Goal: Information Seeking & Learning: Learn about a topic

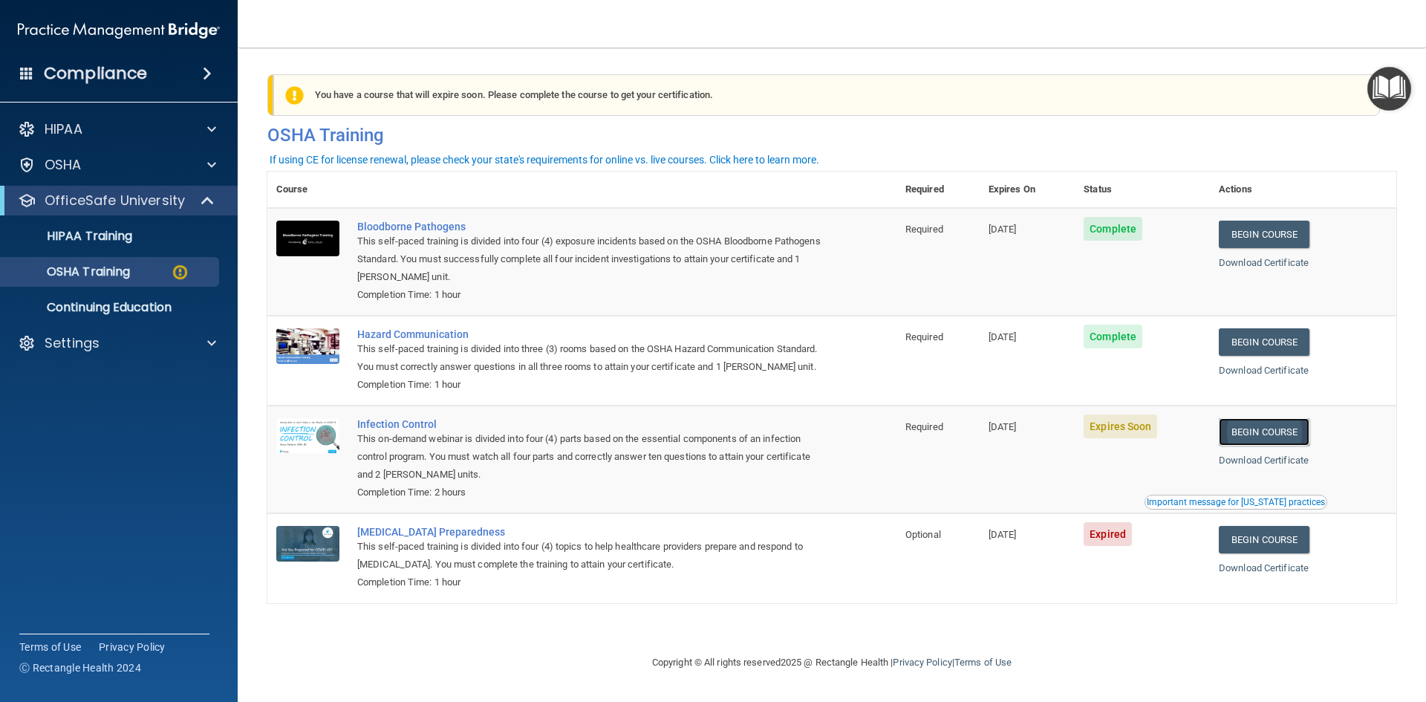
click at [1284, 446] on link "Begin Course" at bounding box center [1264, 431] width 91 height 27
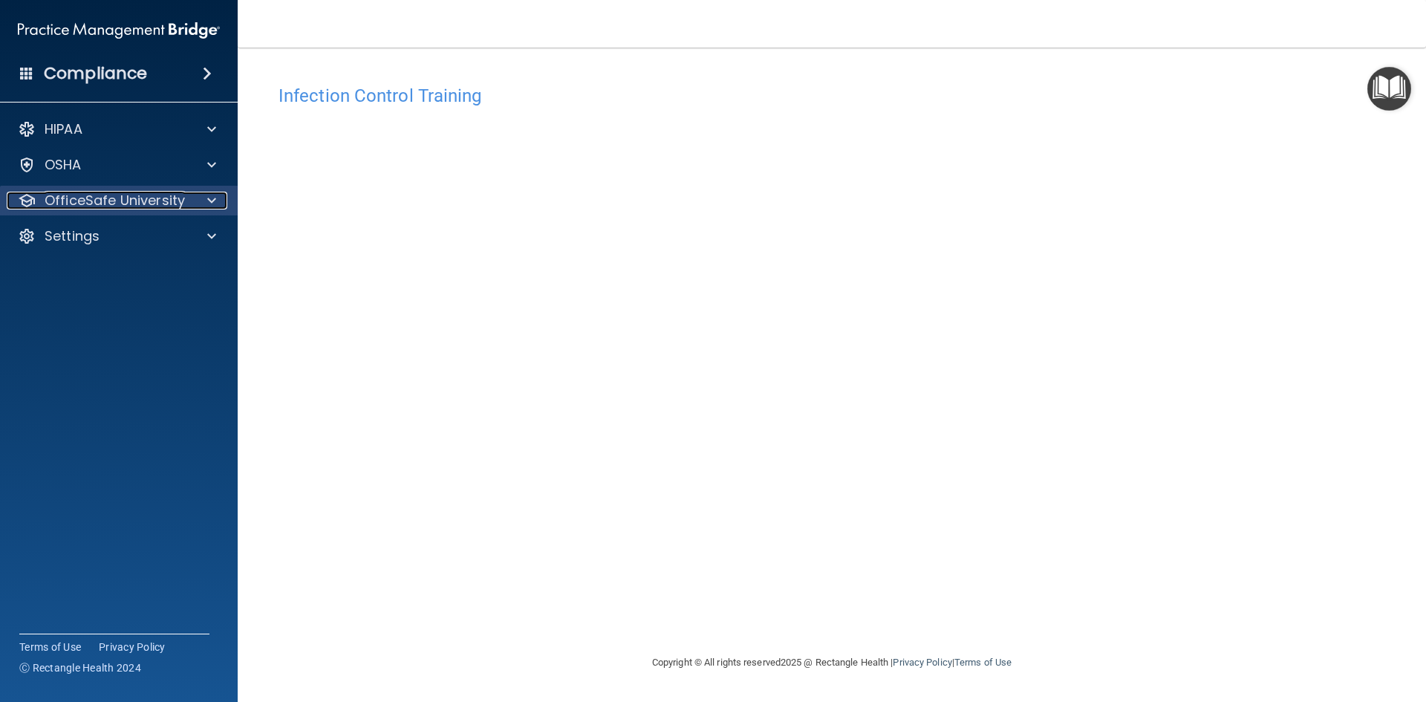
click at [89, 207] on p "OfficeSafe University" at bounding box center [115, 201] width 140 height 18
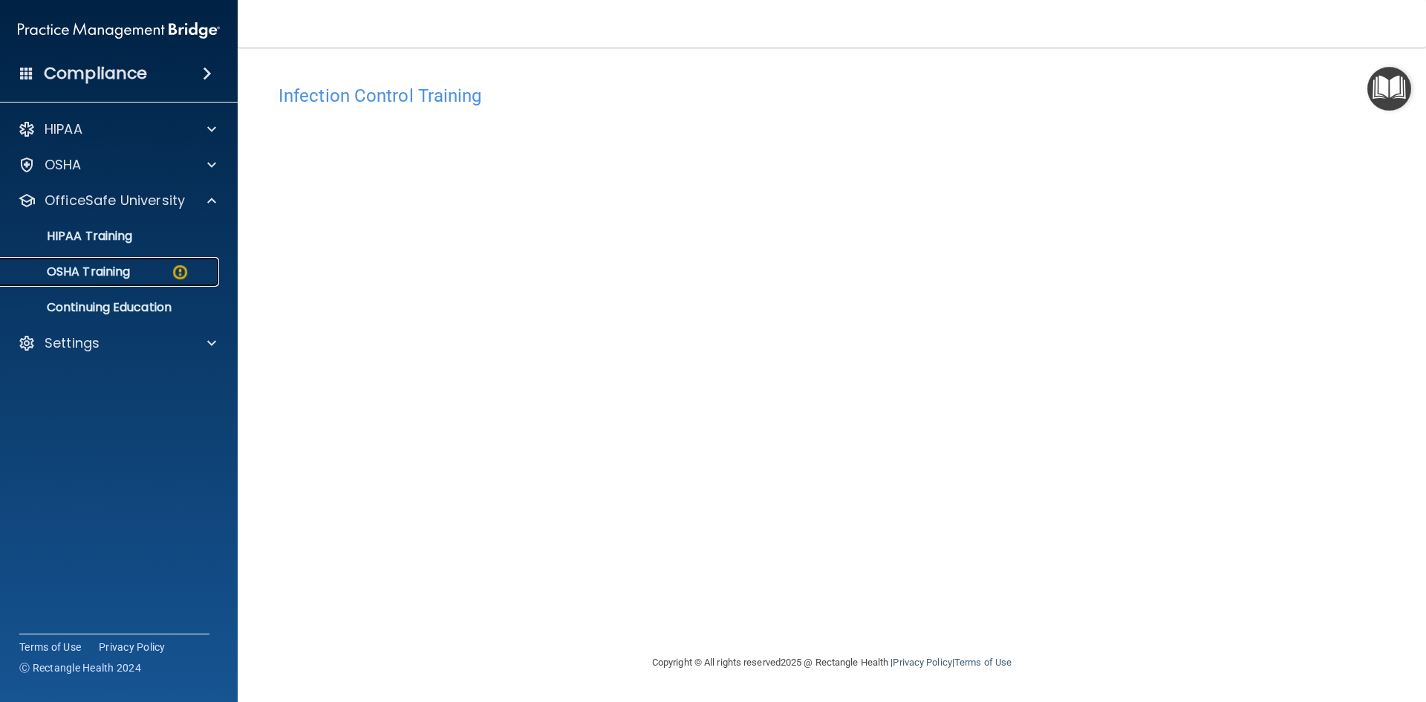
click at [114, 267] on p "OSHA Training" at bounding box center [70, 271] width 120 height 15
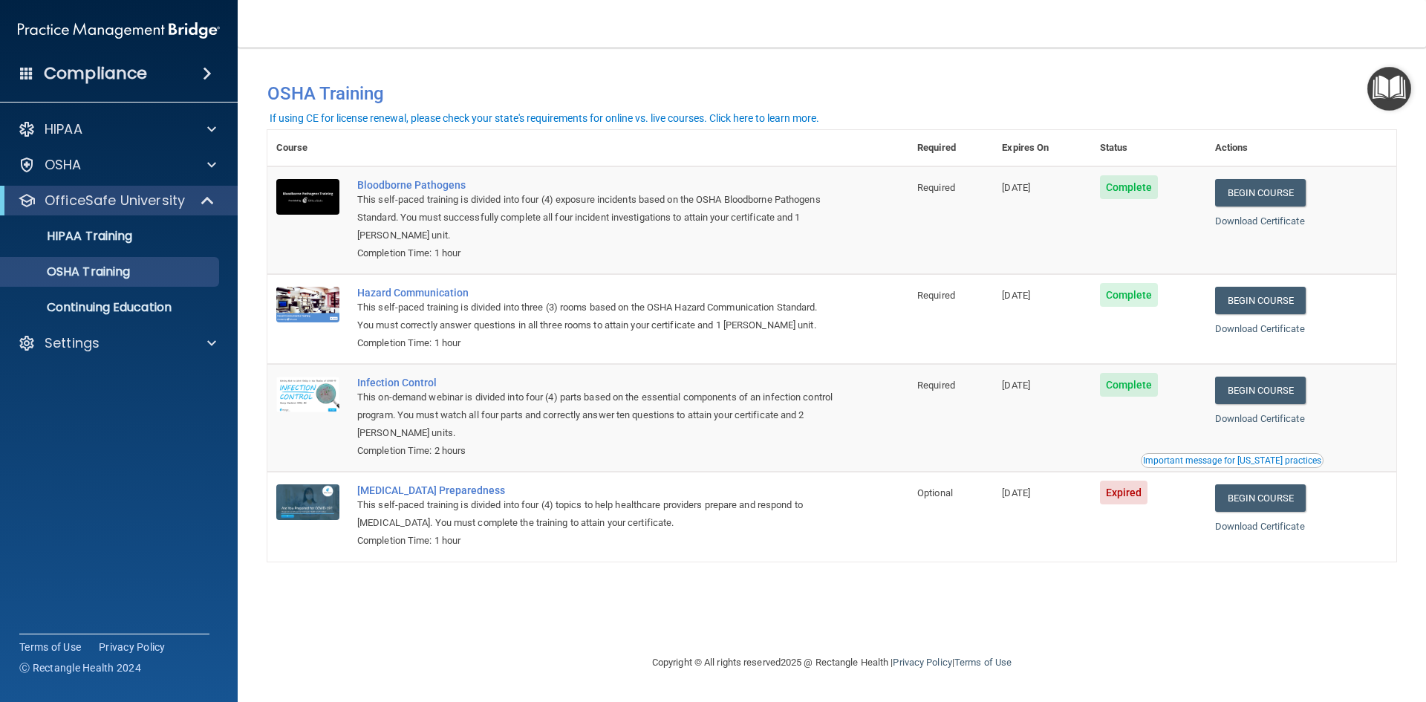
click at [104, 76] on h4 "Compliance" at bounding box center [95, 73] width 103 height 21
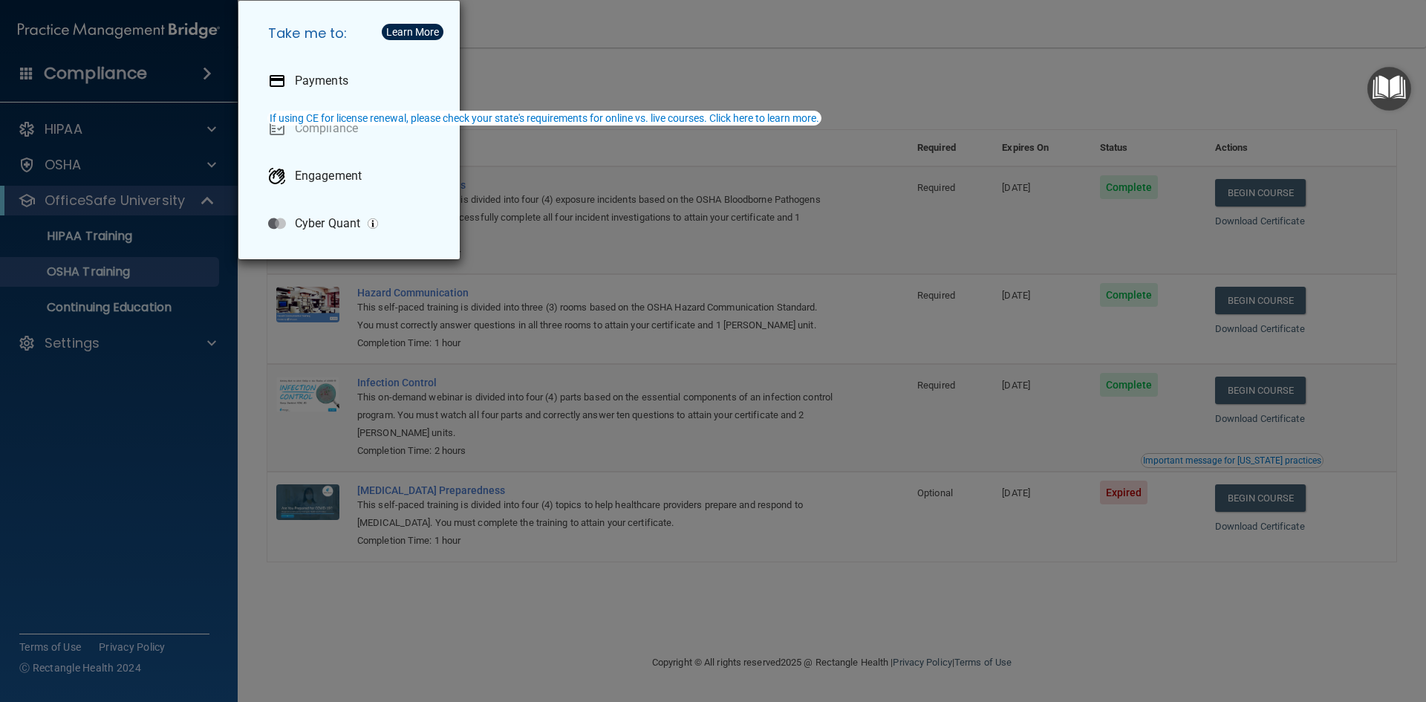
click at [126, 137] on div "Take me to: Payments Compliance Engagement Cyber Quant" at bounding box center [713, 351] width 1426 height 702
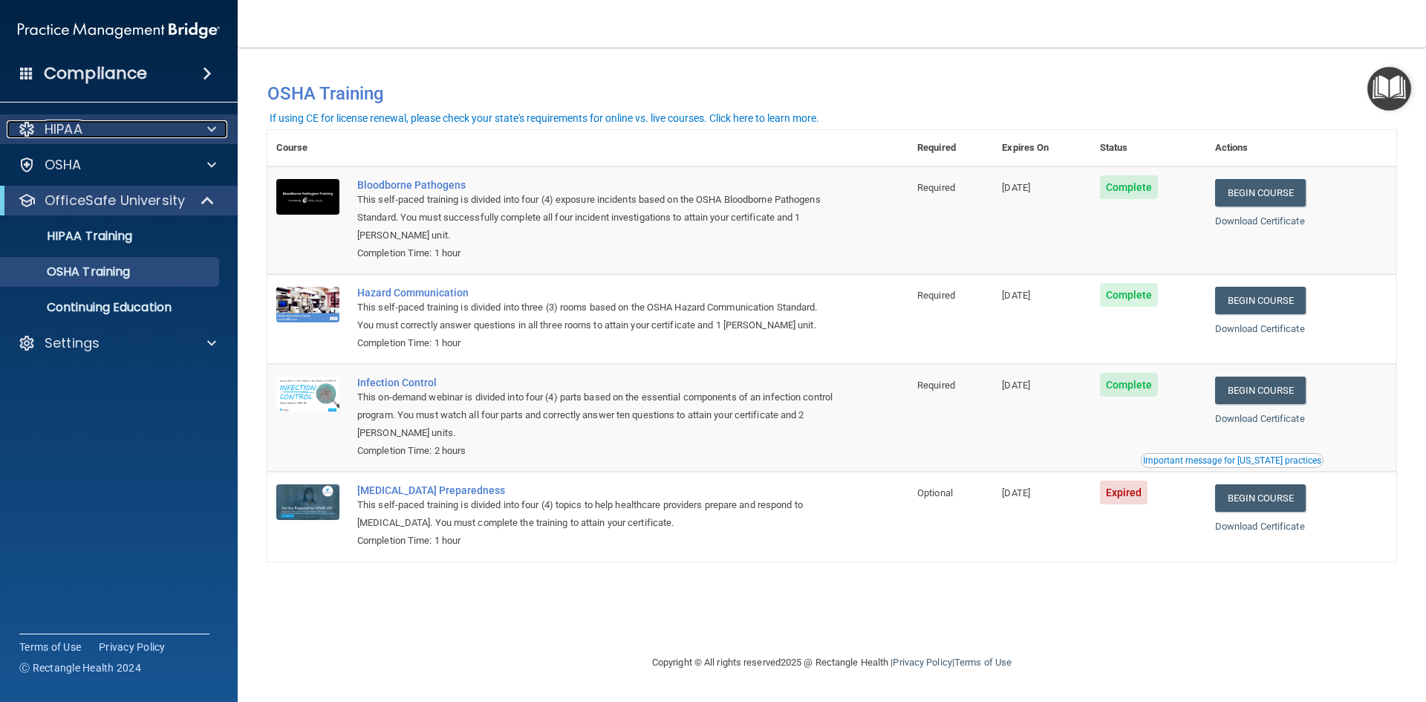
click at [121, 133] on div "HIPAA" at bounding box center [99, 129] width 184 height 18
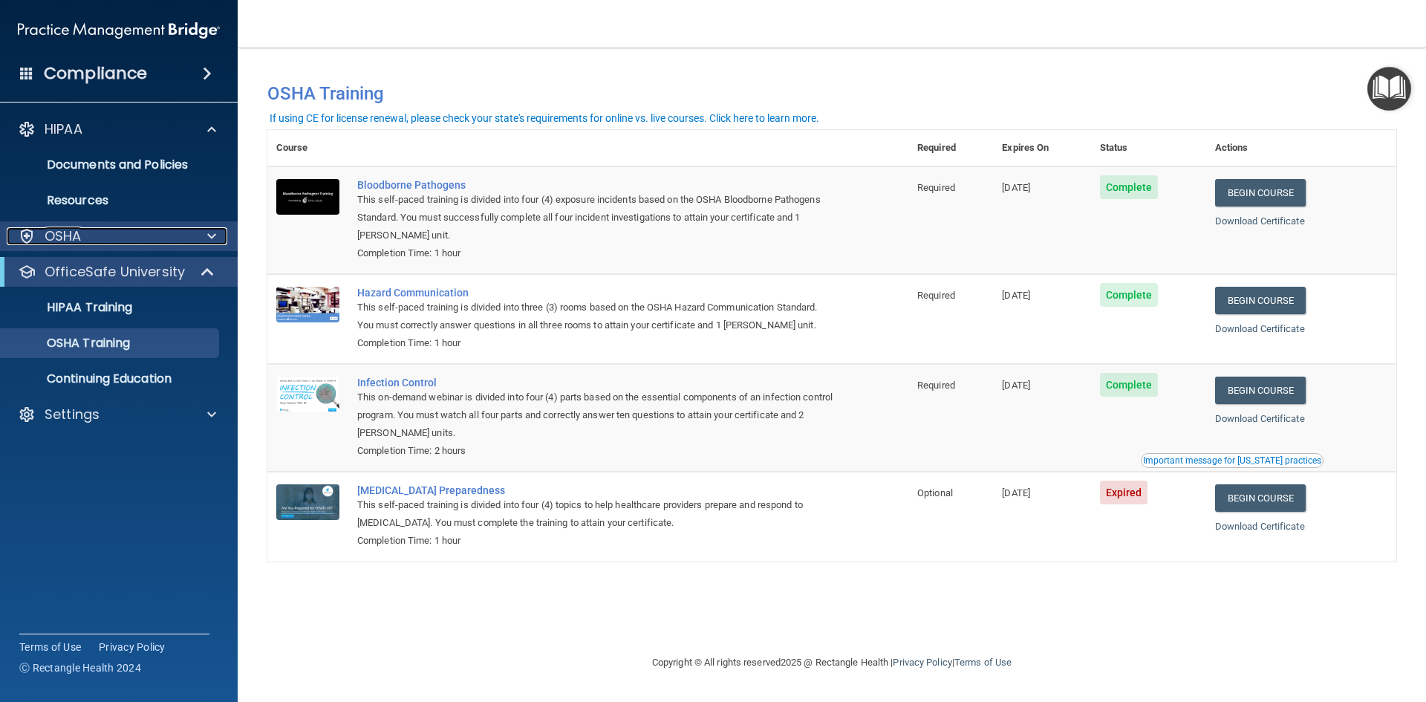
click at [136, 243] on div "OSHA" at bounding box center [99, 236] width 184 height 18
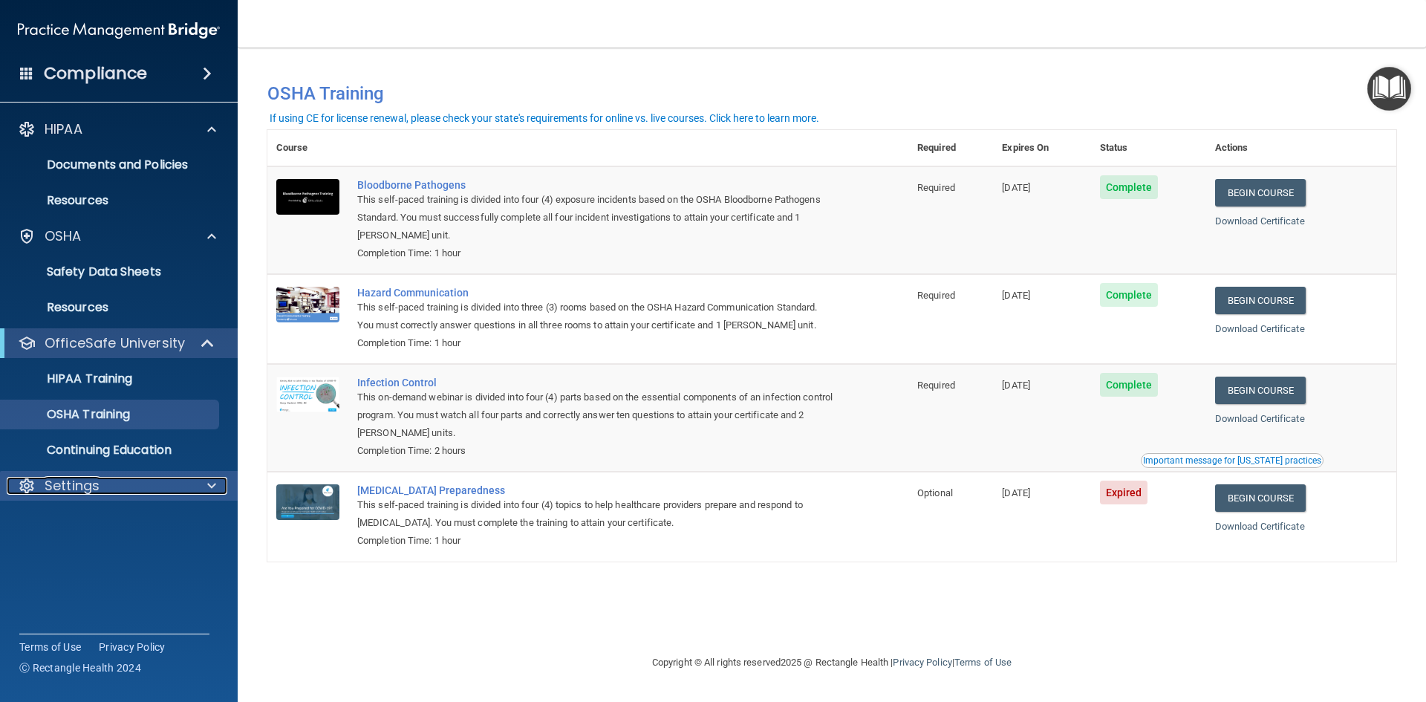
click at [81, 493] on p "Settings" at bounding box center [72, 486] width 55 height 18
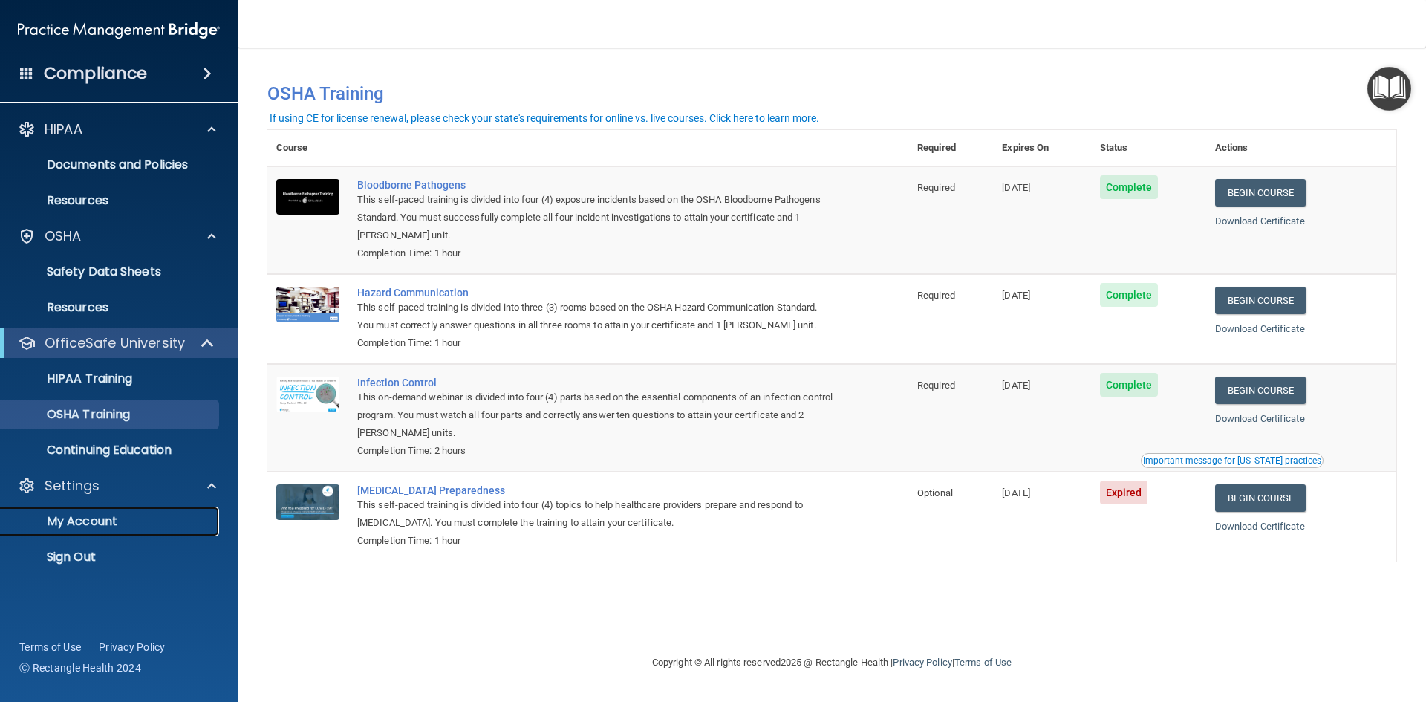
click at [76, 524] on p "My Account" at bounding box center [111, 521] width 203 height 15
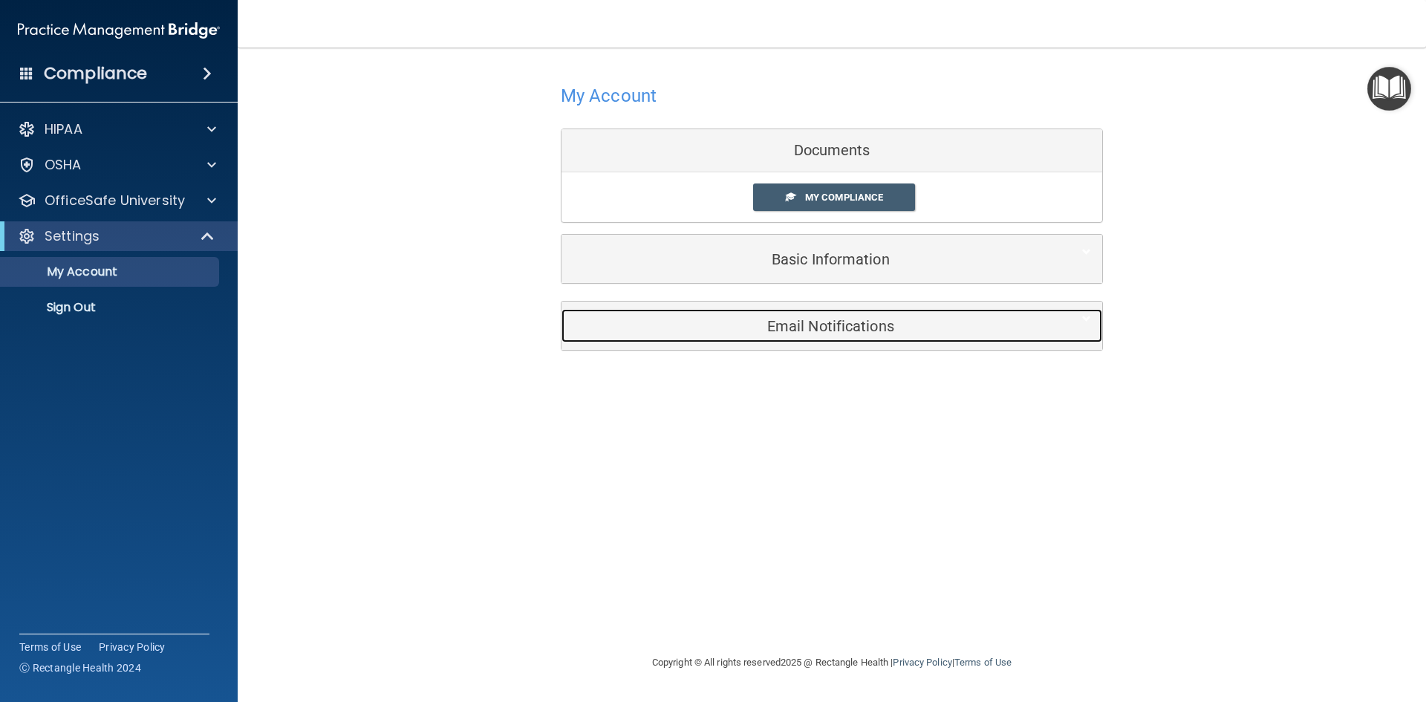
click at [850, 318] on h5 "Email Notifications" at bounding box center [809, 326] width 473 height 16
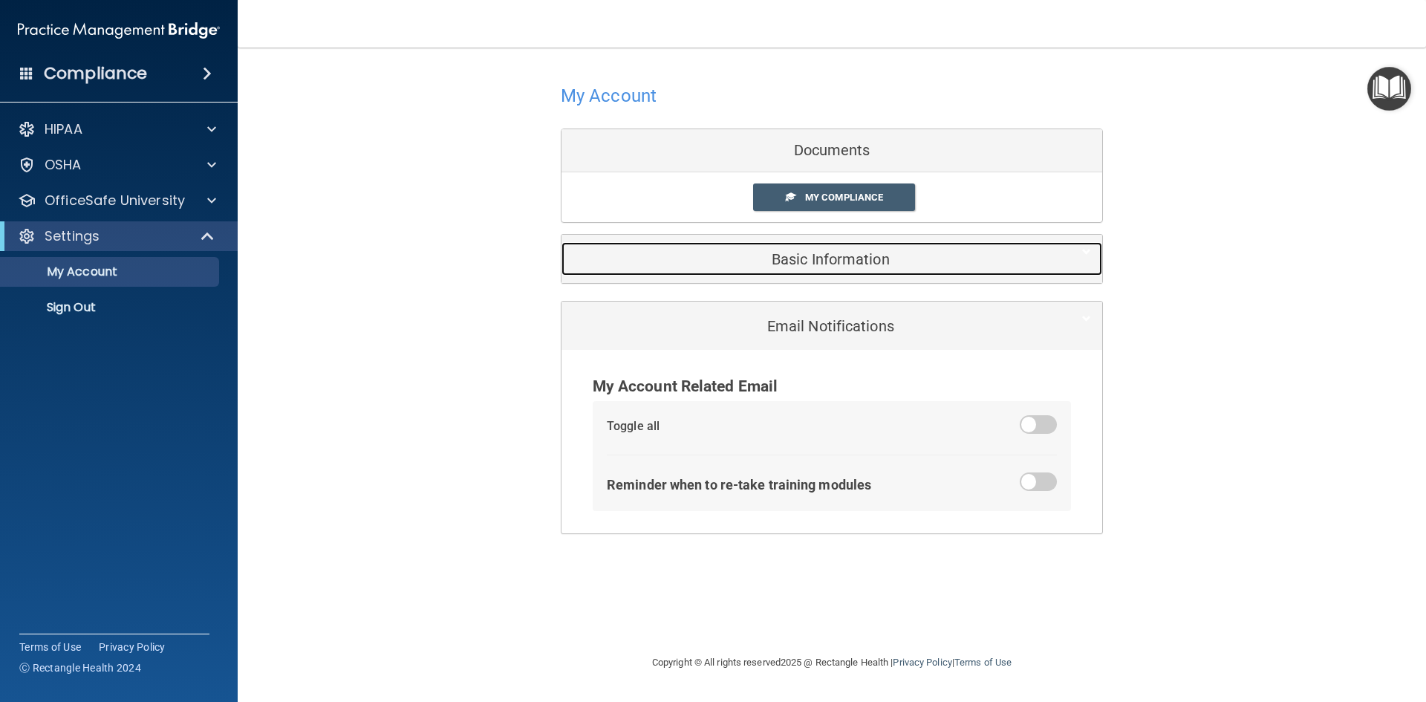
click at [831, 270] on div "Basic Information" at bounding box center [810, 258] width 496 height 33
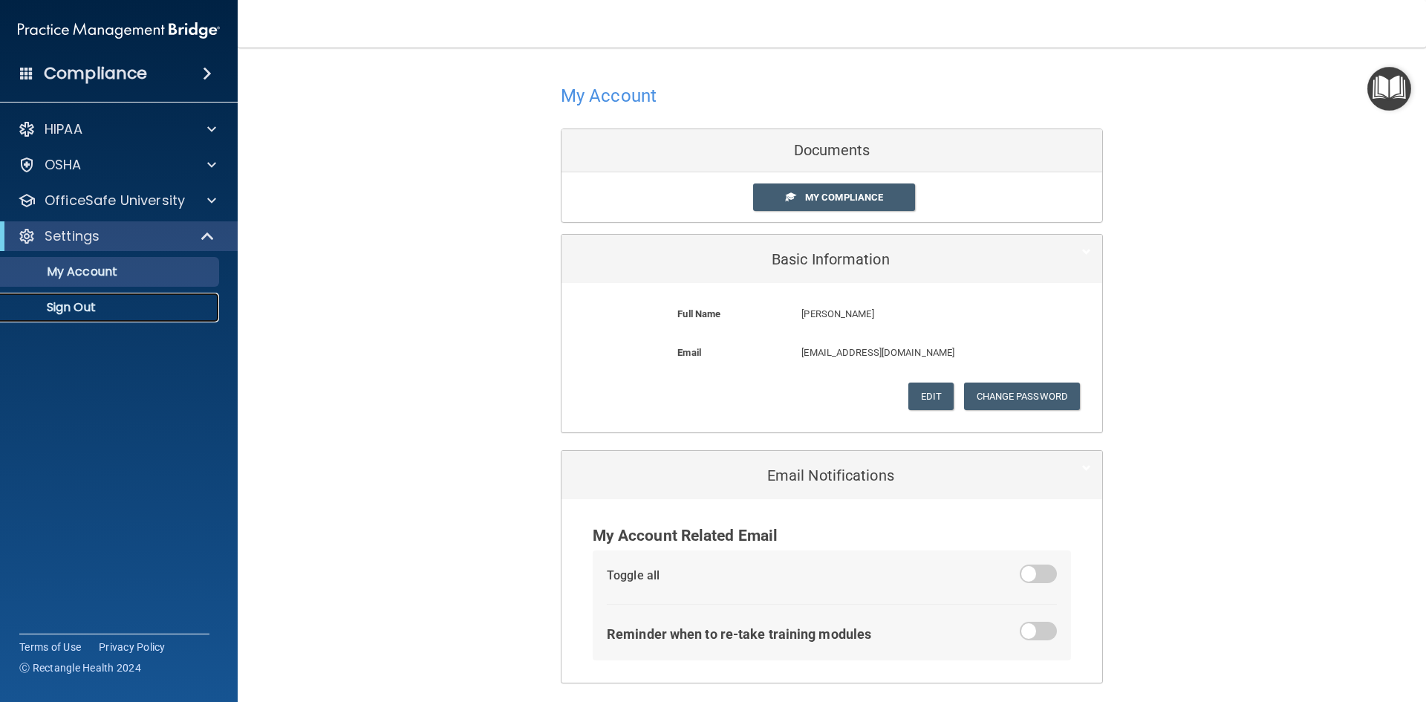
click at [96, 308] on p "Sign Out" at bounding box center [111, 307] width 203 height 15
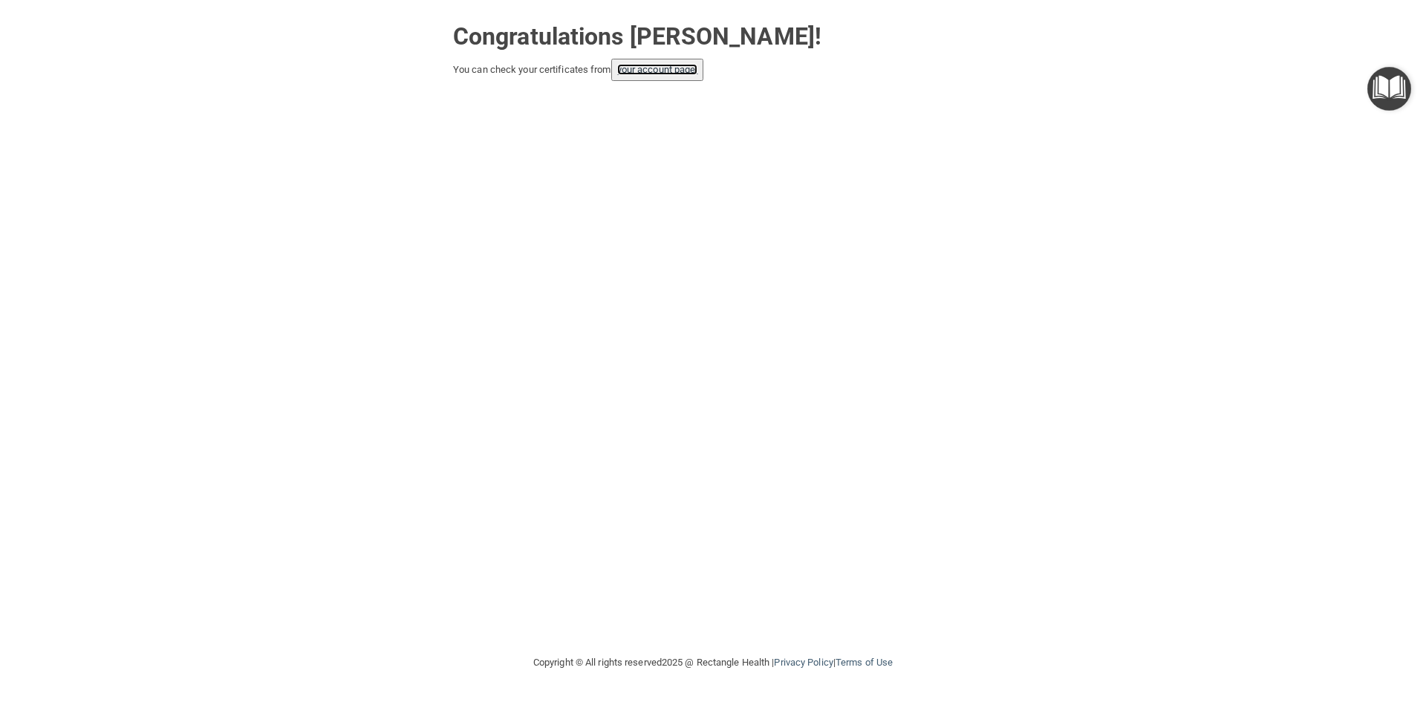
click at [646, 69] on link "your account page!" at bounding box center [657, 69] width 81 height 11
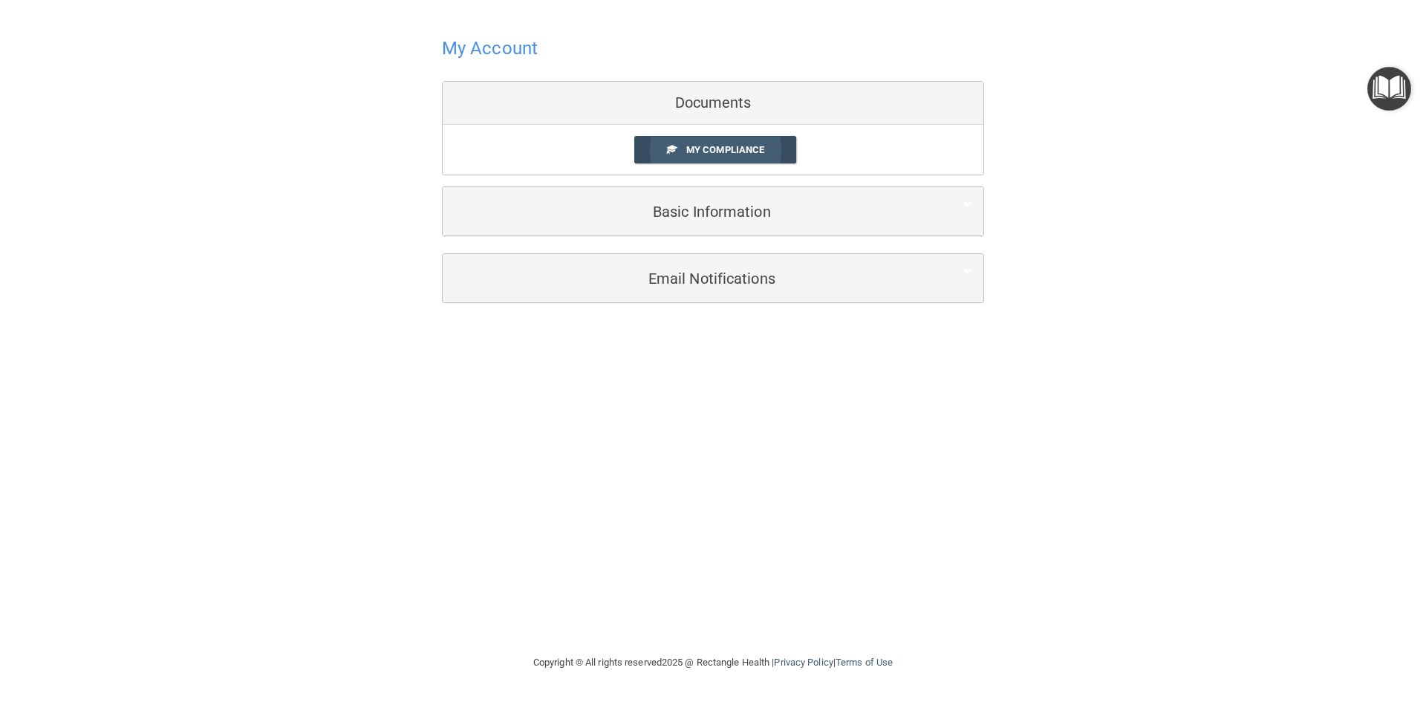
click at [741, 155] on span "My Compliance" at bounding box center [725, 149] width 78 height 11
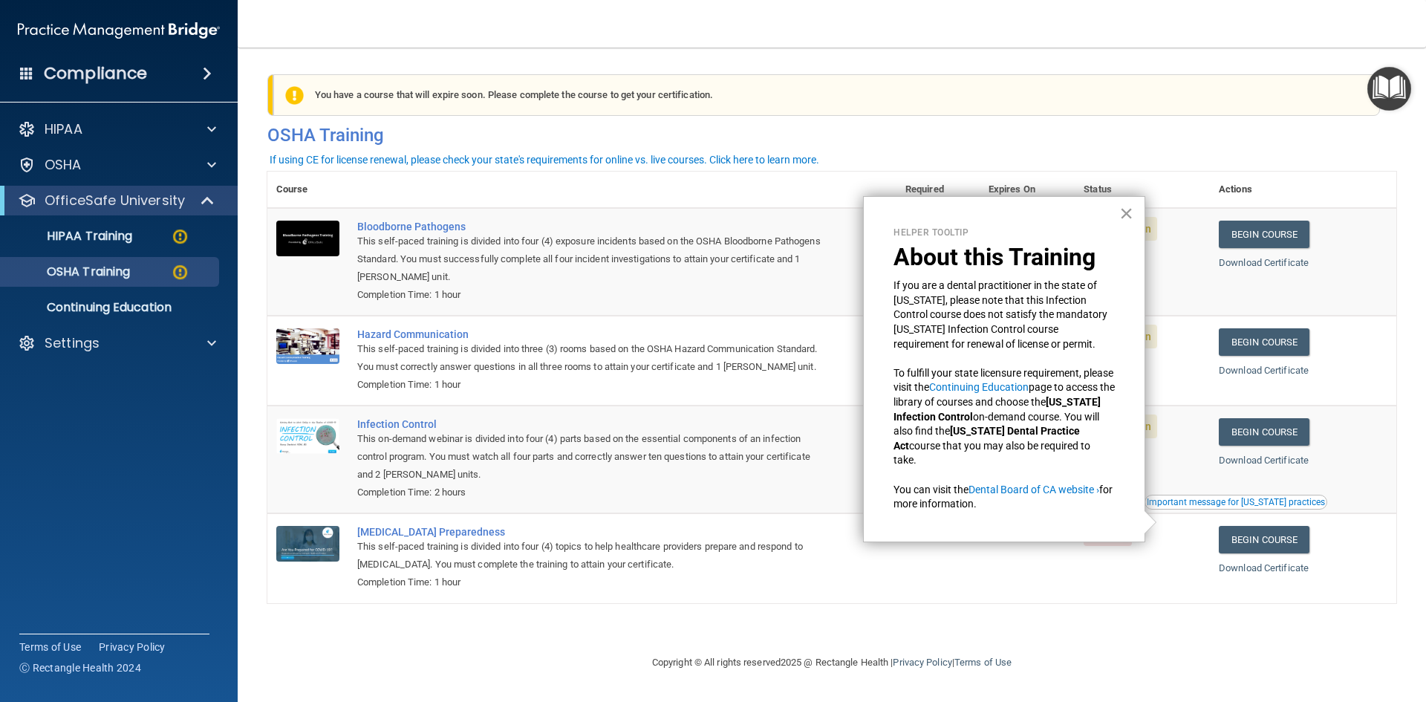
click at [1120, 212] on button "×" at bounding box center [1127, 213] width 14 height 24
